Goal: Task Accomplishment & Management: Manage account settings

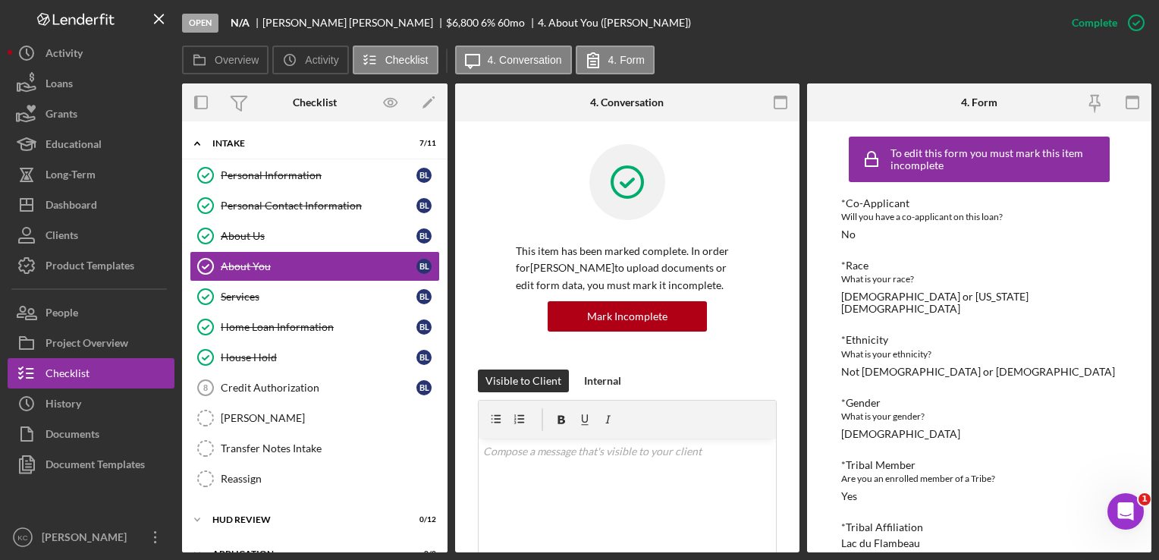
scroll to position [18, 0]
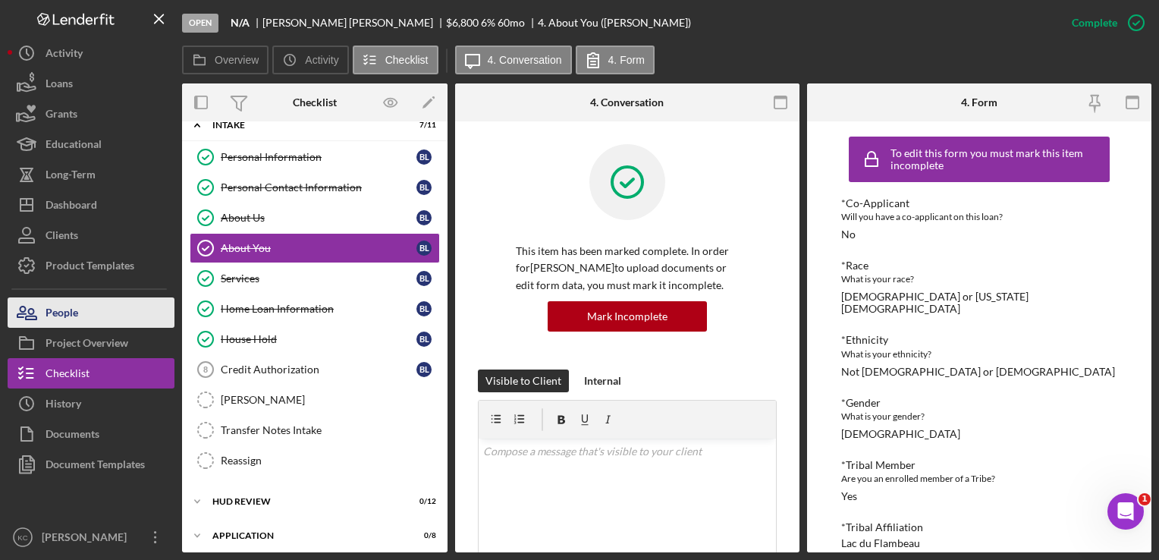
click at [112, 325] on button "People" at bounding box center [91, 312] width 167 height 30
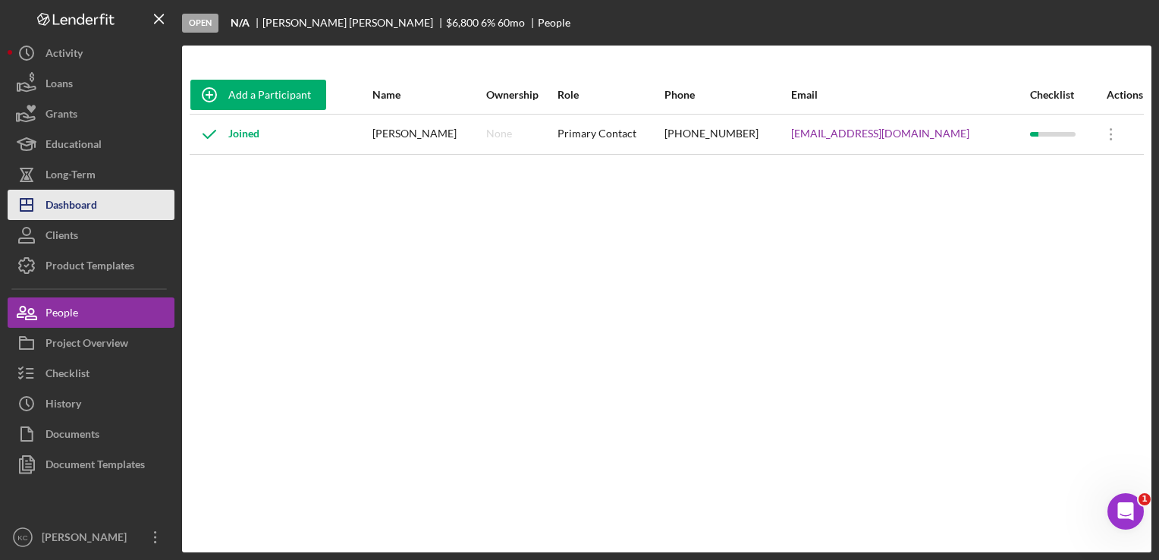
click at [123, 199] on button "Icon/Dashboard Dashboard" at bounding box center [91, 205] width 167 height 30
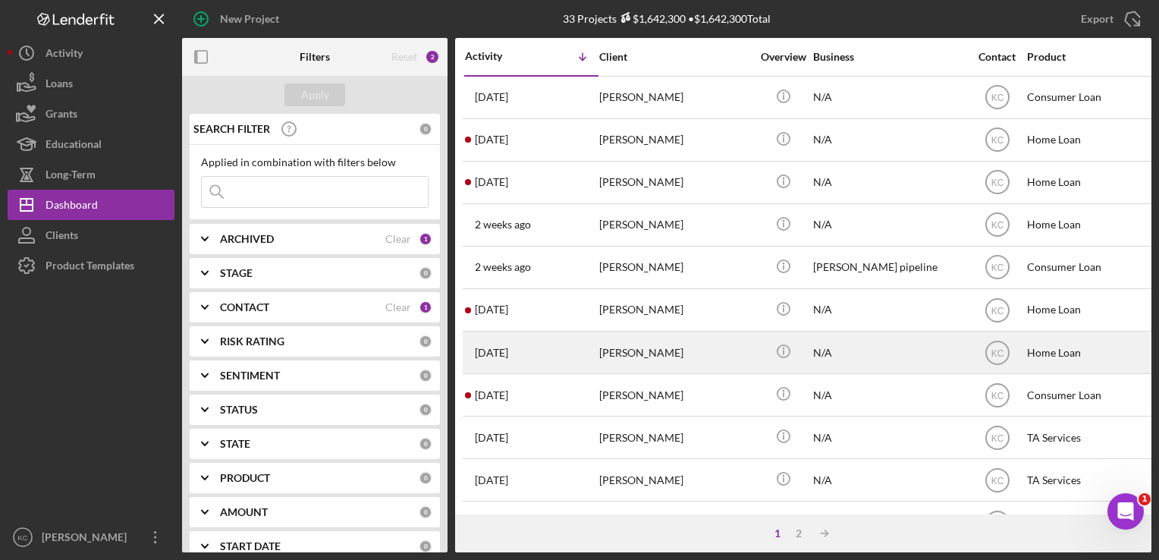
click at [650, 357] on div "[PERSON_NAME]" at bounding box center [675, 352] width 152 height 40
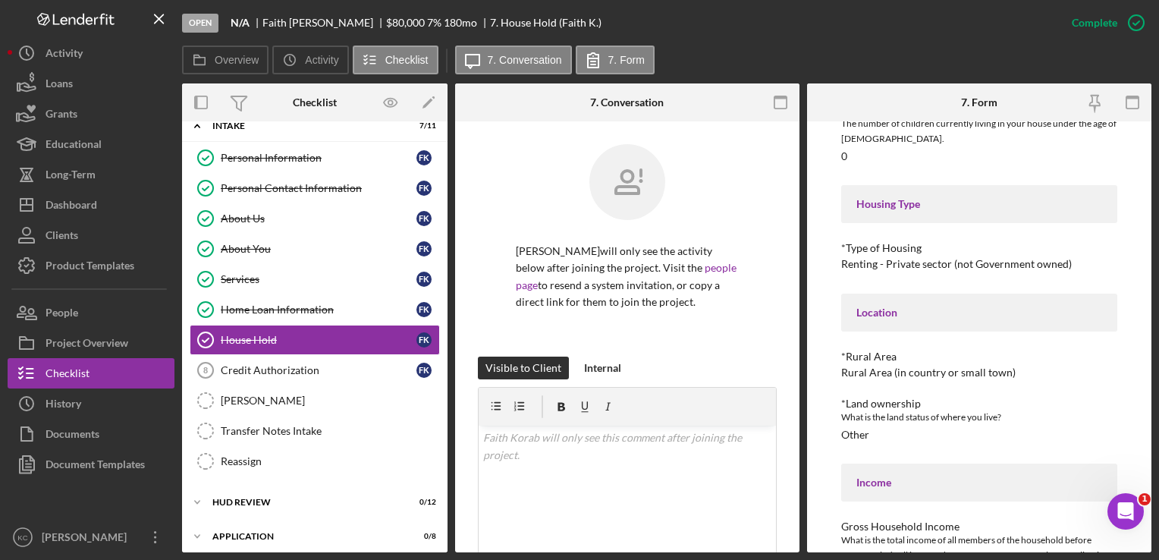
scroll to position [276, 0]
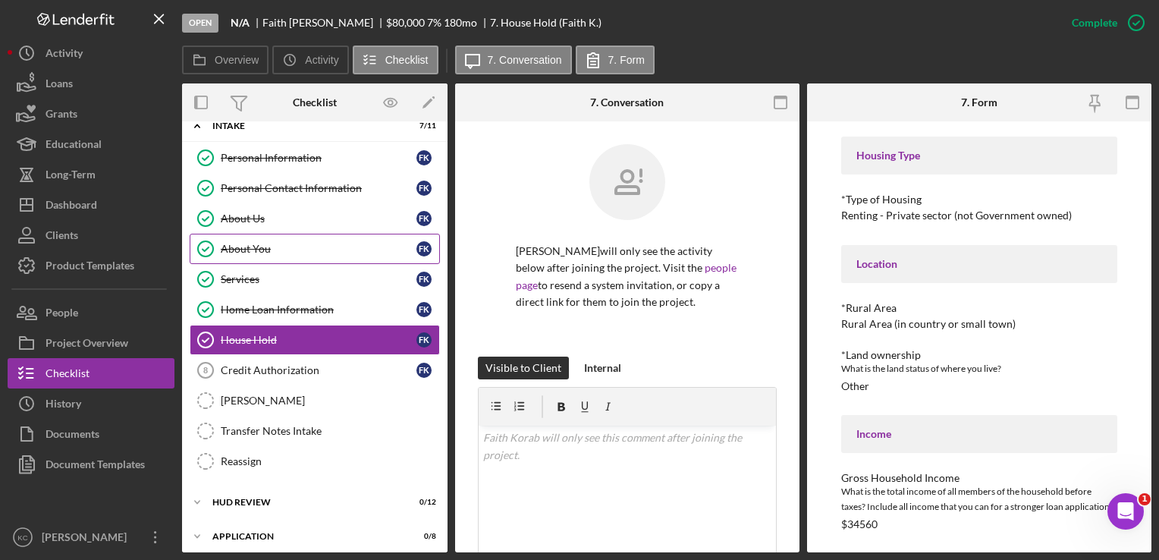
click at [318, 234] on link "About You About You F K" at bounding box center [315, 249] width 250 height 30
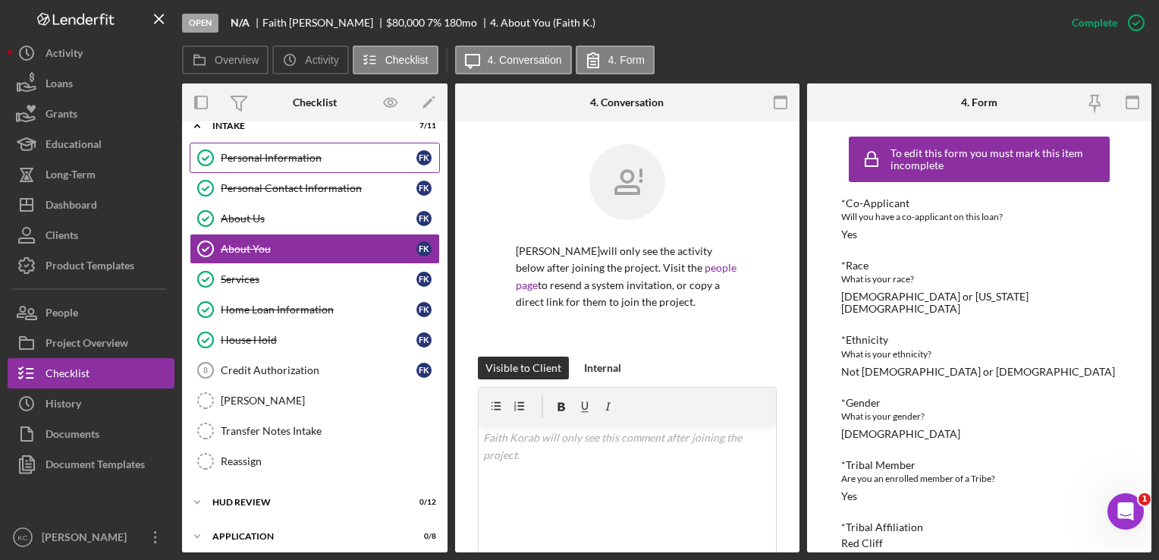
click at [293, 166] on link "Personal Information Personal Information F K" at bounding box center [315, 158] width 250 height 30
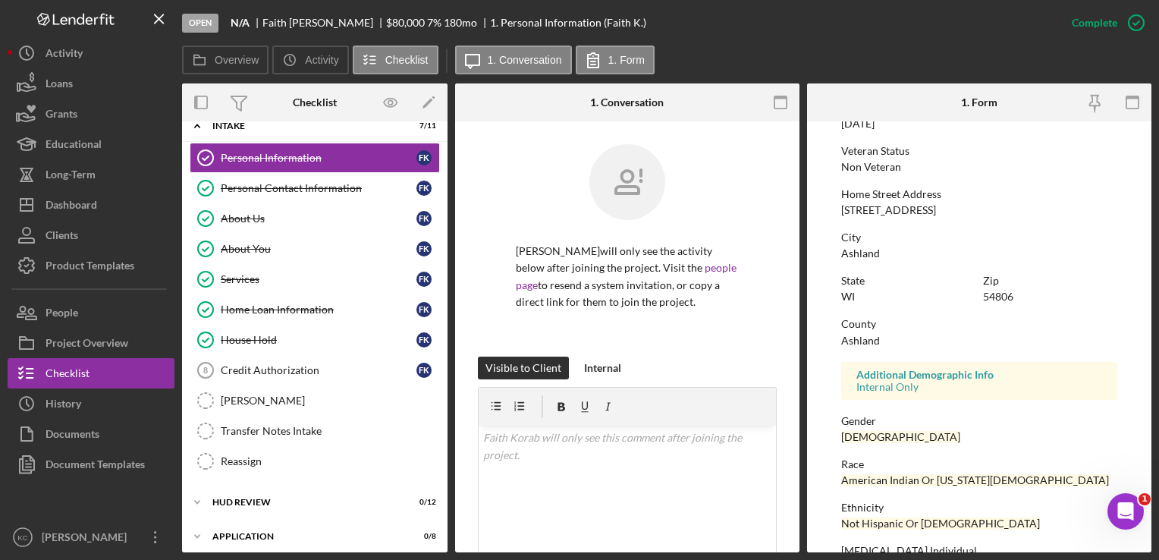
scroll to position [288, 0]
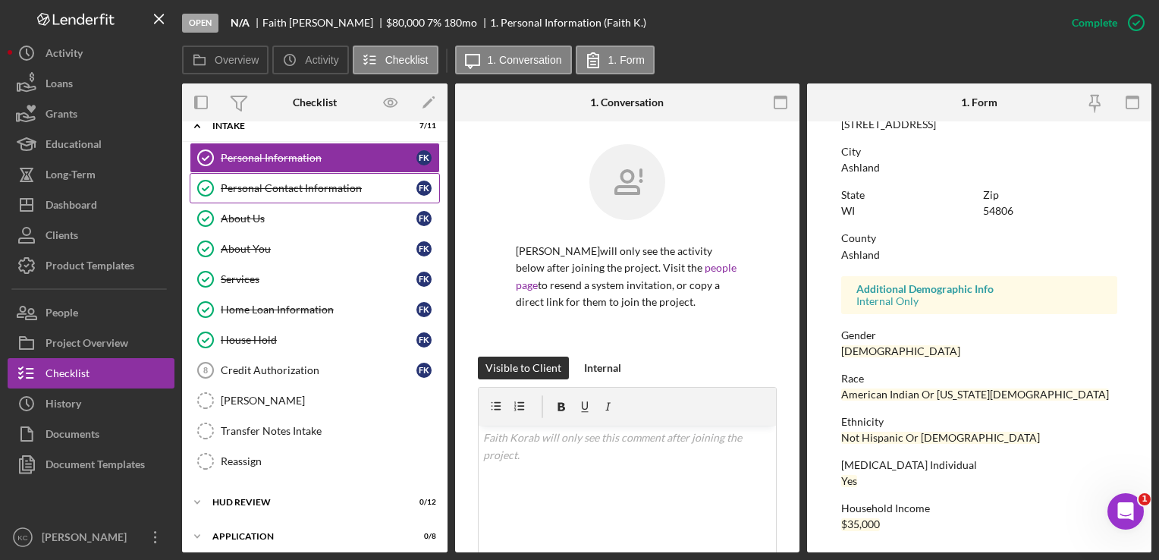
click at [267, 193] on link "Personal Contact Information Personal Contact Information F K" at bounding box center [315, 188] width 250 height 30
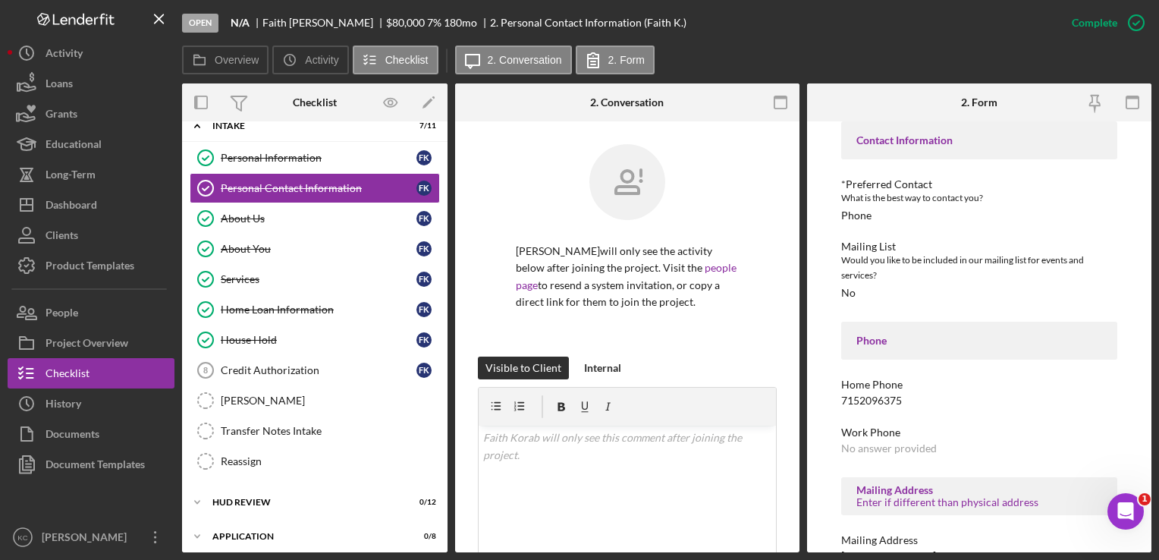
scroll to position [249, 0]
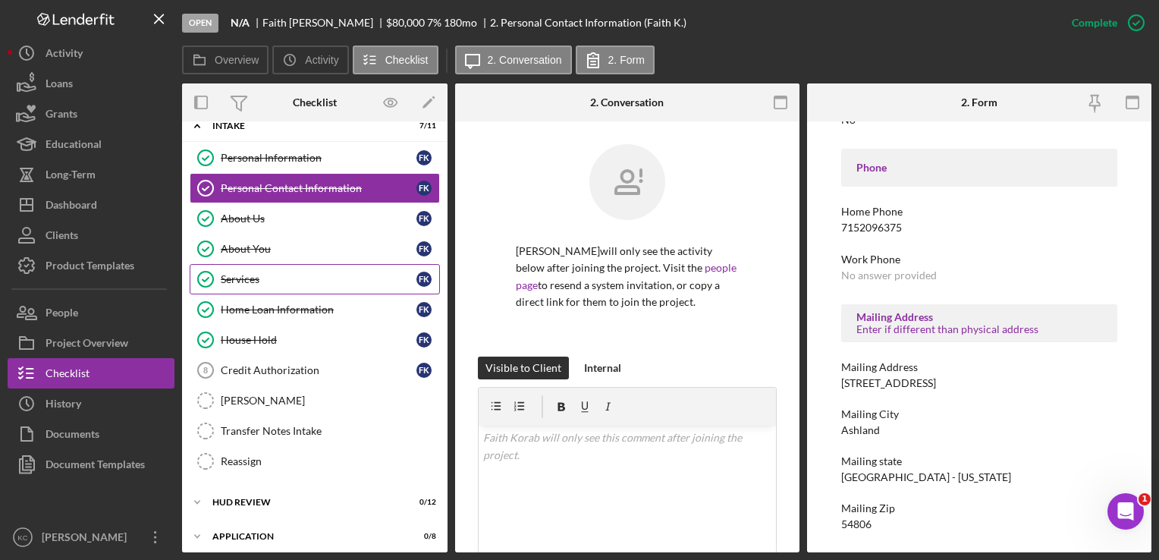
click at [269, 281] on div "Services" at bounding box center [319, 279] width 196 height 12
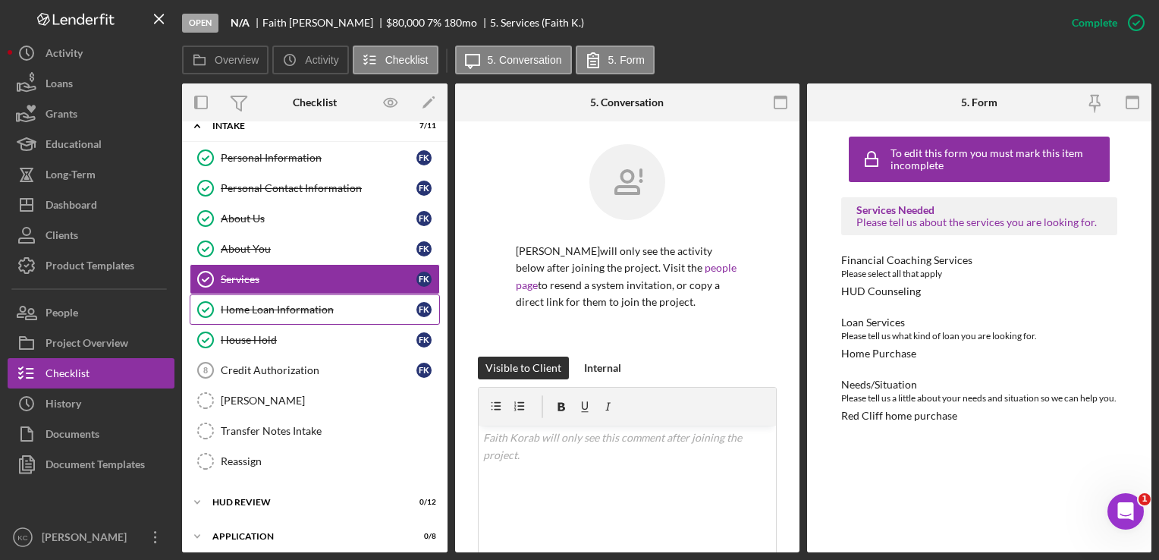
click at [315, 308] on div "Home Loan Information" at bounding box center [319, 309] width 196 height 12
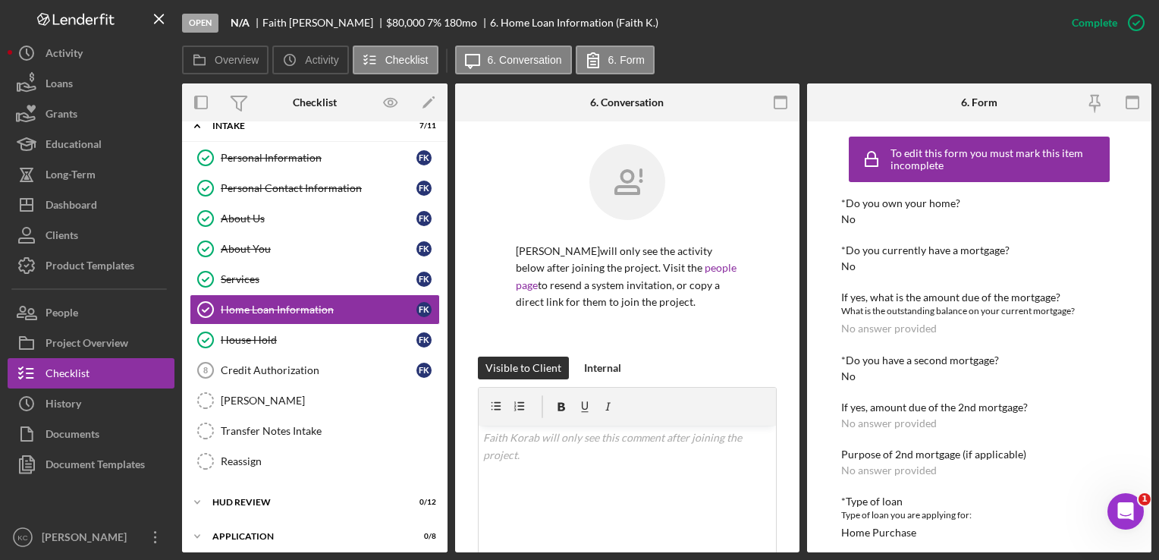
scroll to position [196, 0]
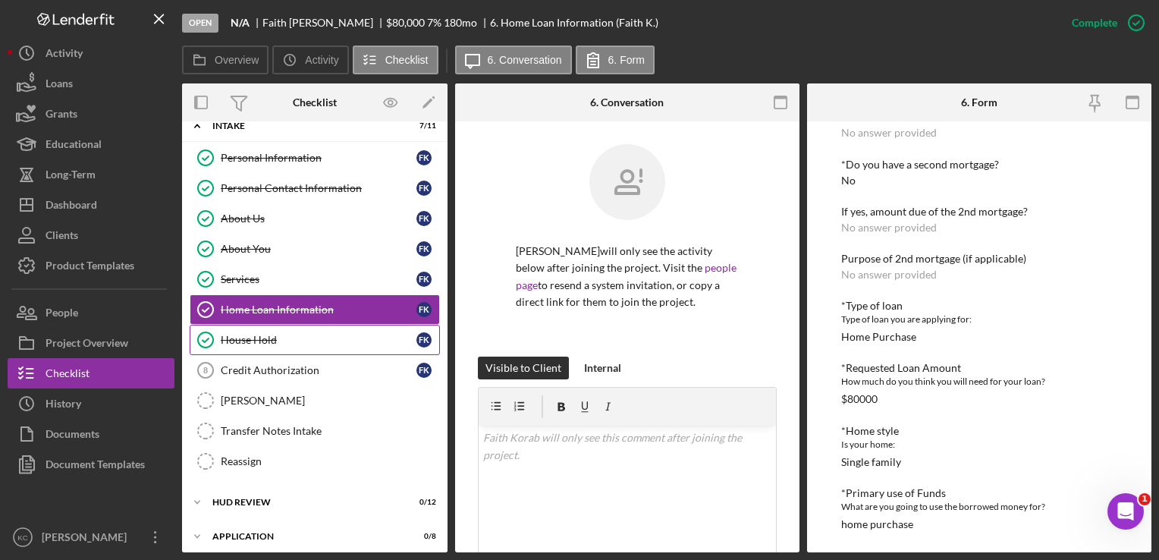
click at [208, 332] on circle at bounding box center [205, 339] width 15 height 15
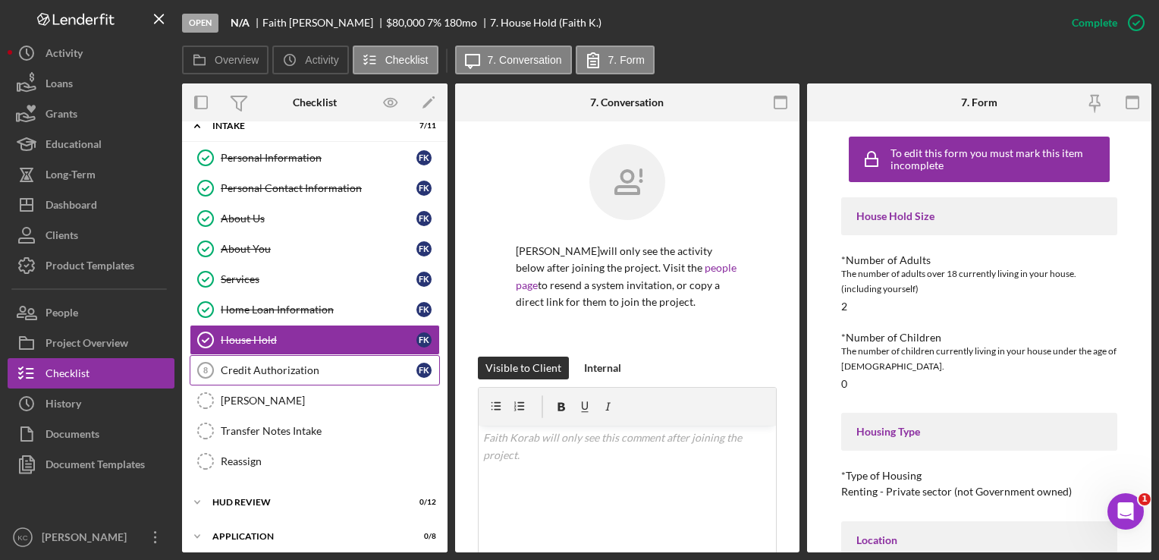
click at [291, 372] on div "Credit Authorization" at bounding box center [319, 370] width 196 height 12
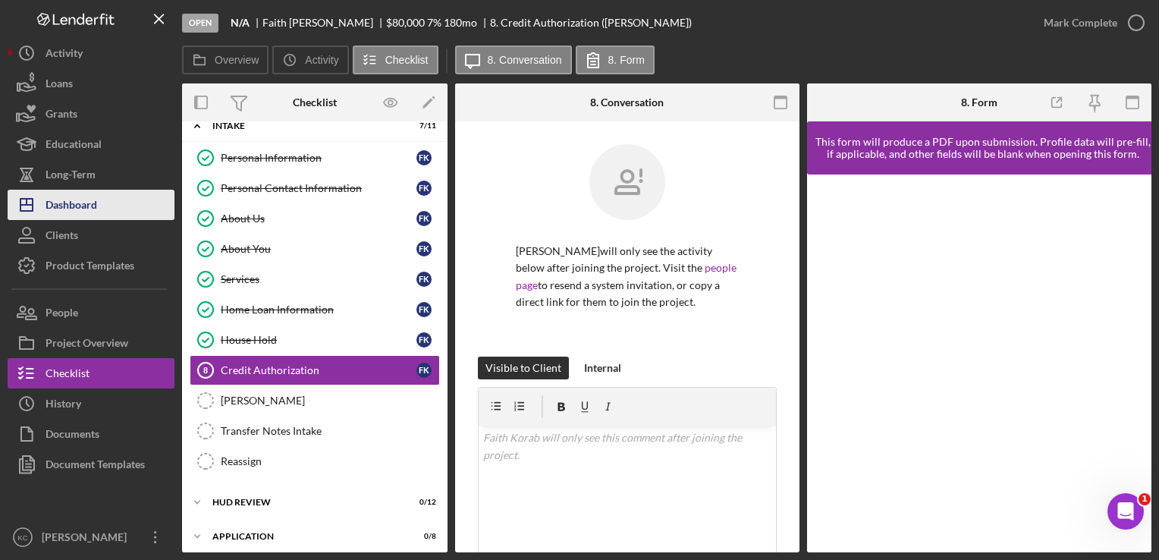
click at [100, 212] on button "Icon/Dashboard Dashboard" at bounding box center [91, 205] width 167 height 30
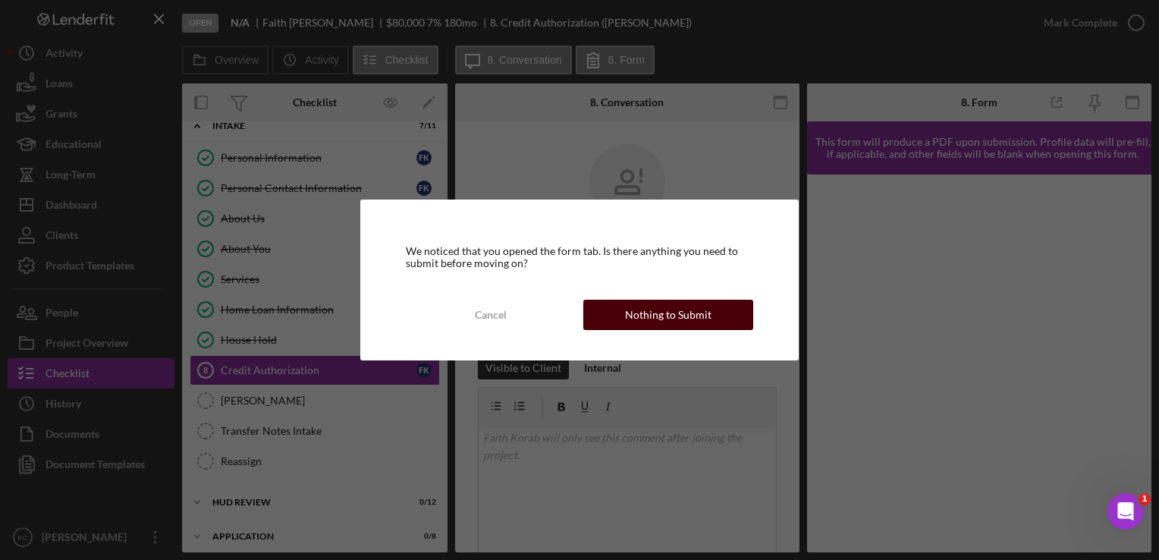
click at [661, 311] on div "Nothing to Submit" at bounding box center [668, 315] width 86 height 30
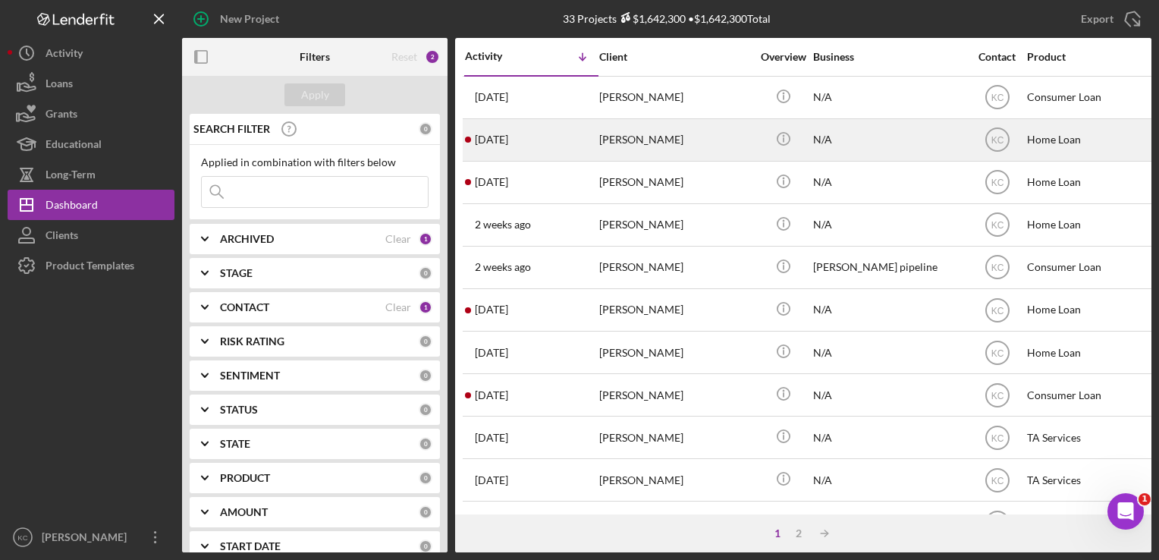
click at [611, 152] on div "[PERSON_NAME]" at bounding box center [675, 140] width 152 height 40
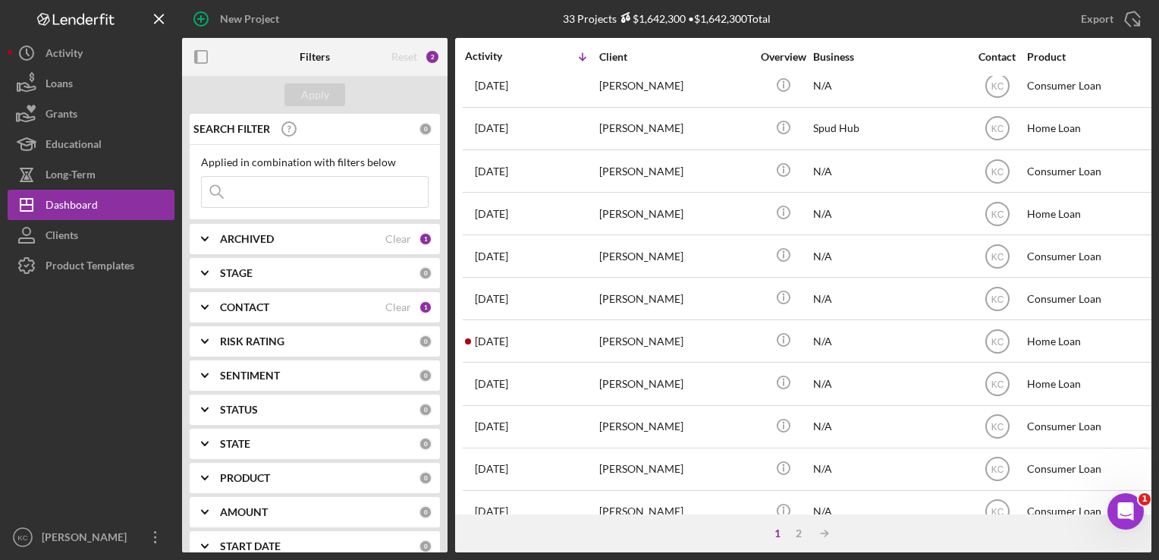
scroll to position [644, 0]
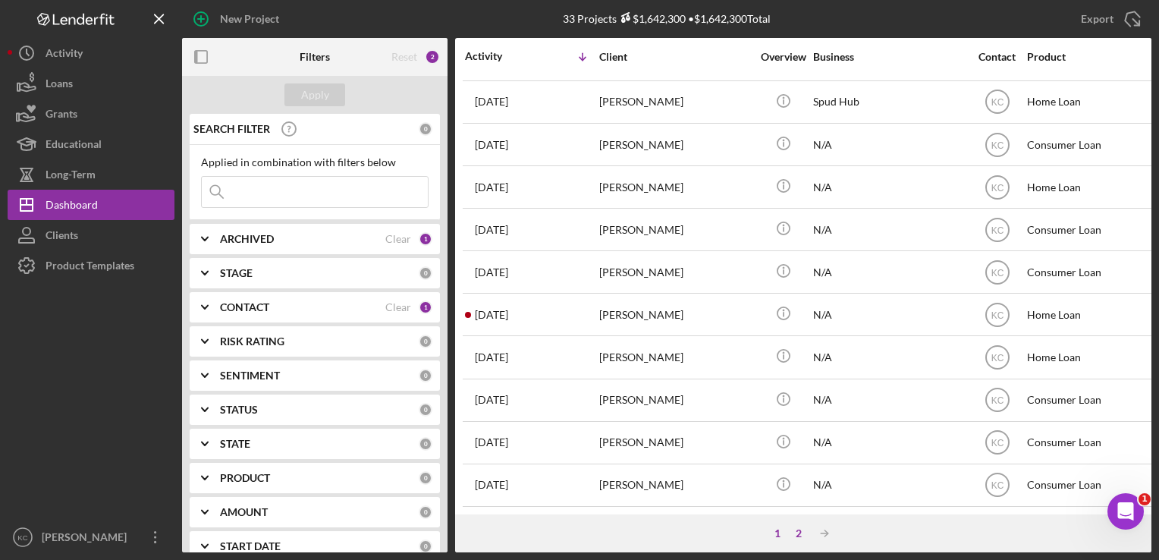
click at [799, 537] on div "2" at bounding box center [798, 533] width 21 height 12
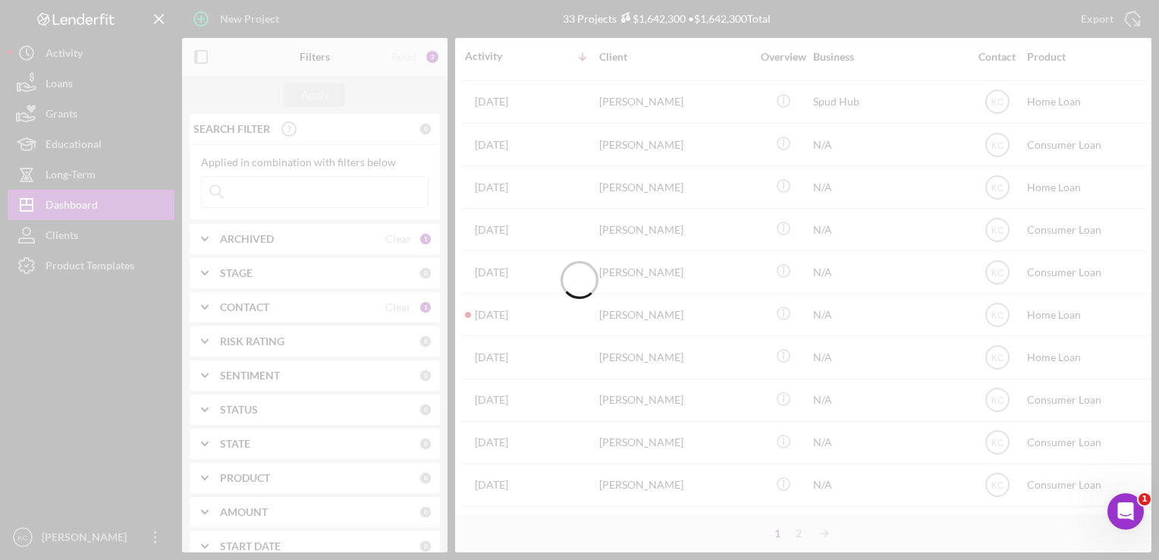
scroll to position [0, 0]
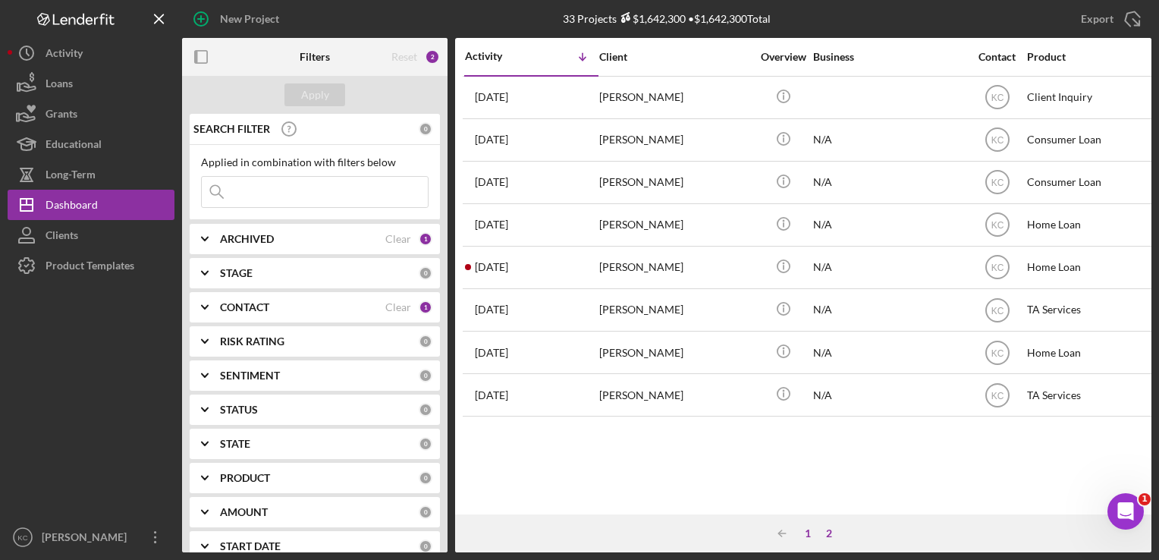
click at [801, 529] on div "1" at bounding box center [807, 533] width 21 height 12
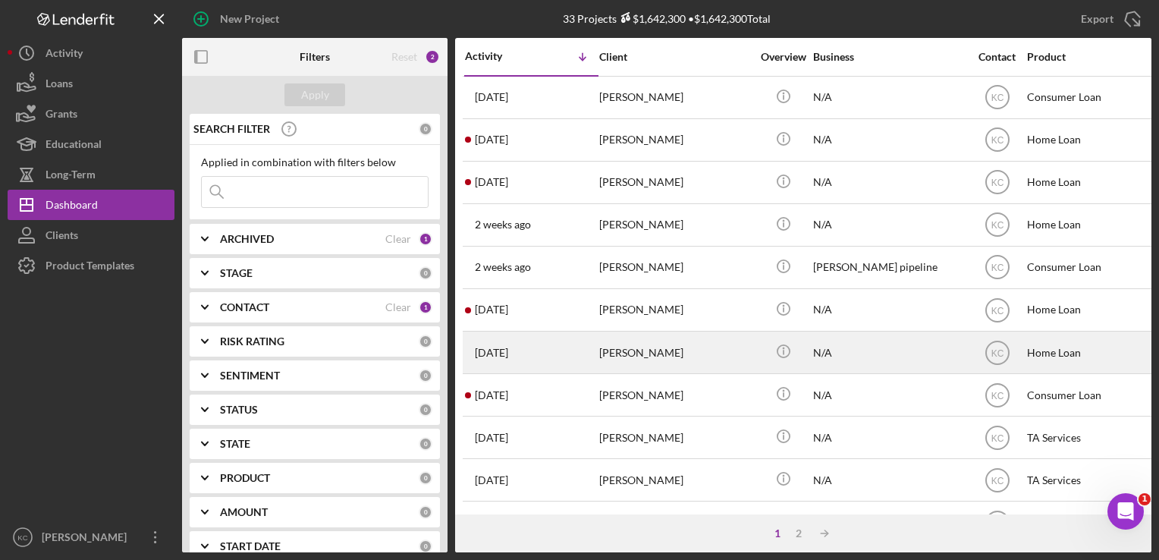
click at [636, 350] on div "[PERSON_NAME]" at bounding box center [675, 352] width 152 height 40
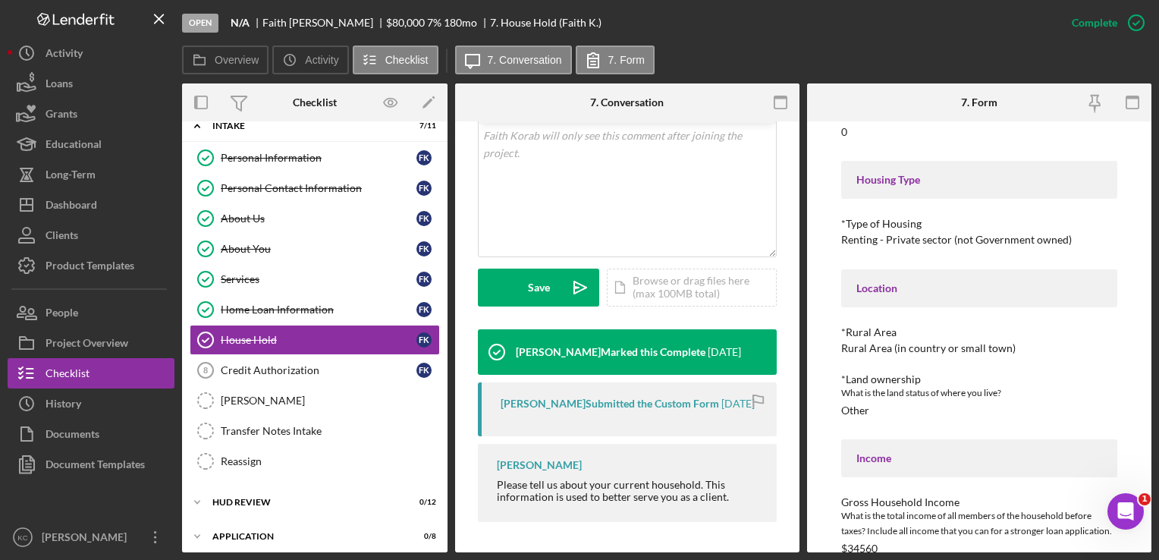
scroll to position [276, 0]
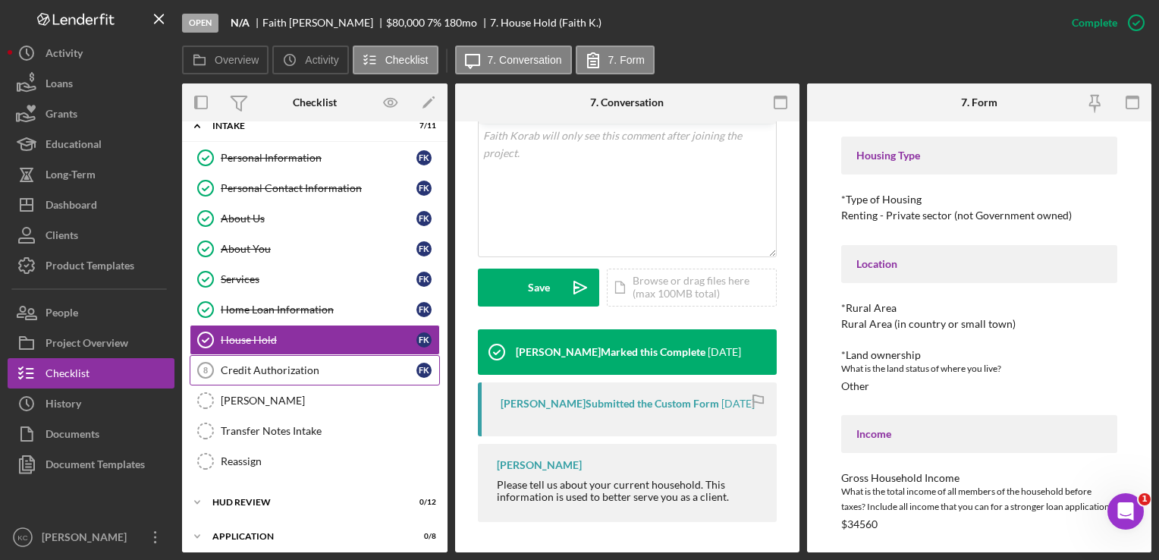
click at [352, 360] on link "Credit Authorization 8 Credit Authorization F K" at bounding box center [315, 370] width 250 height 30
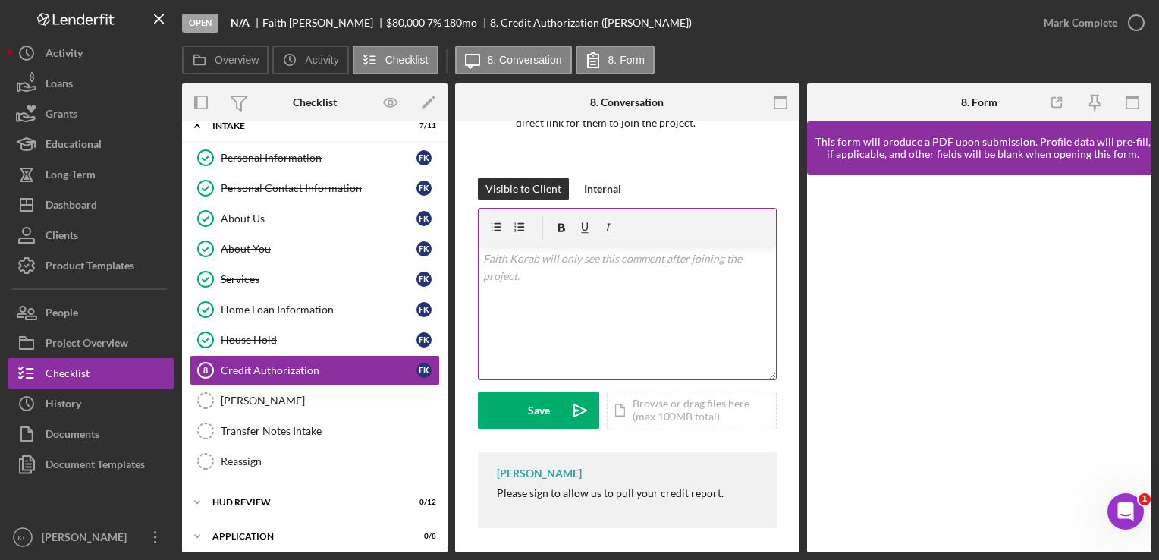
scroll to position [184, 0]
